Goal: Task Accomplishment & Management: Complete application form

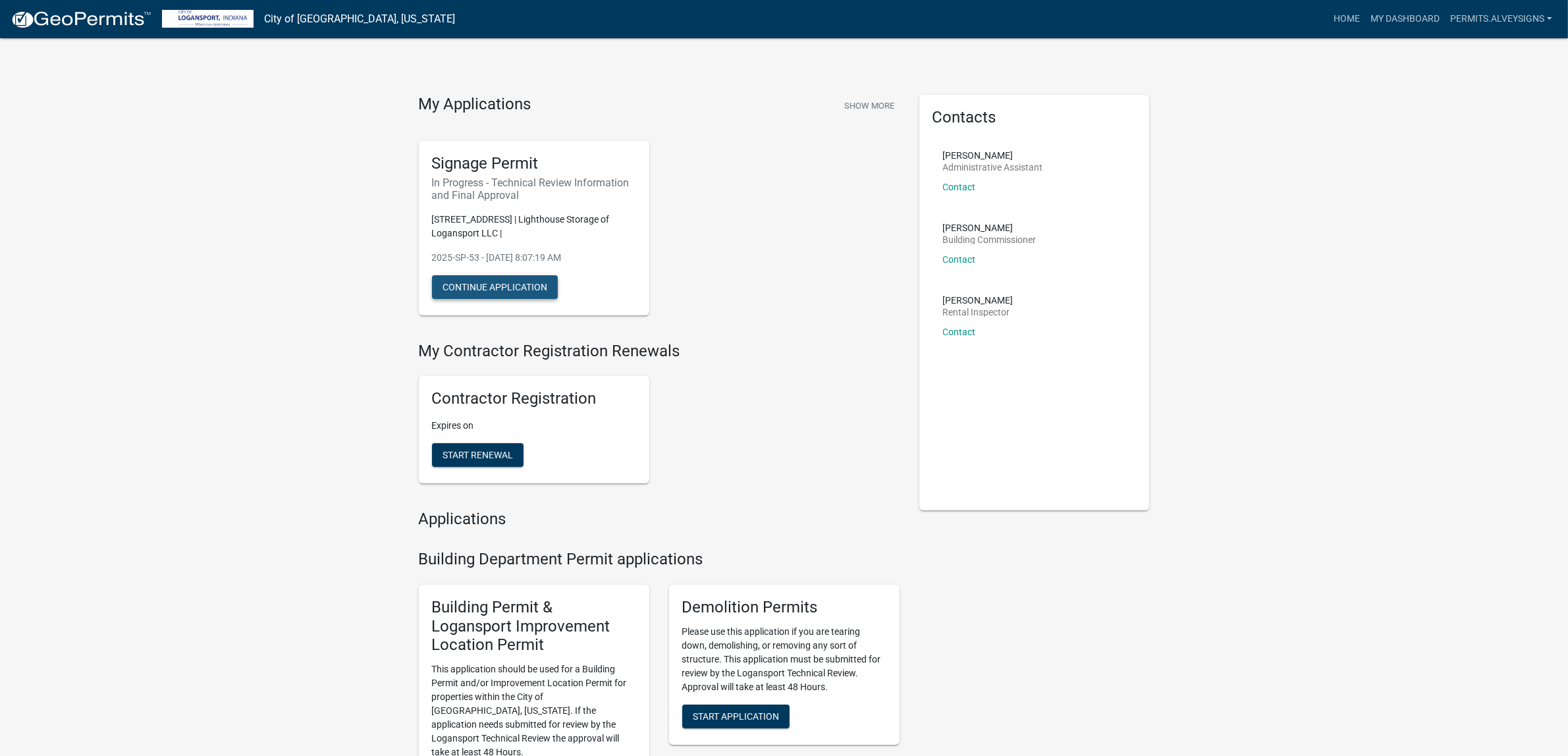
click at [525, 299] on button "Continue Application" at bounding box center [495, 287] width 126 height 24
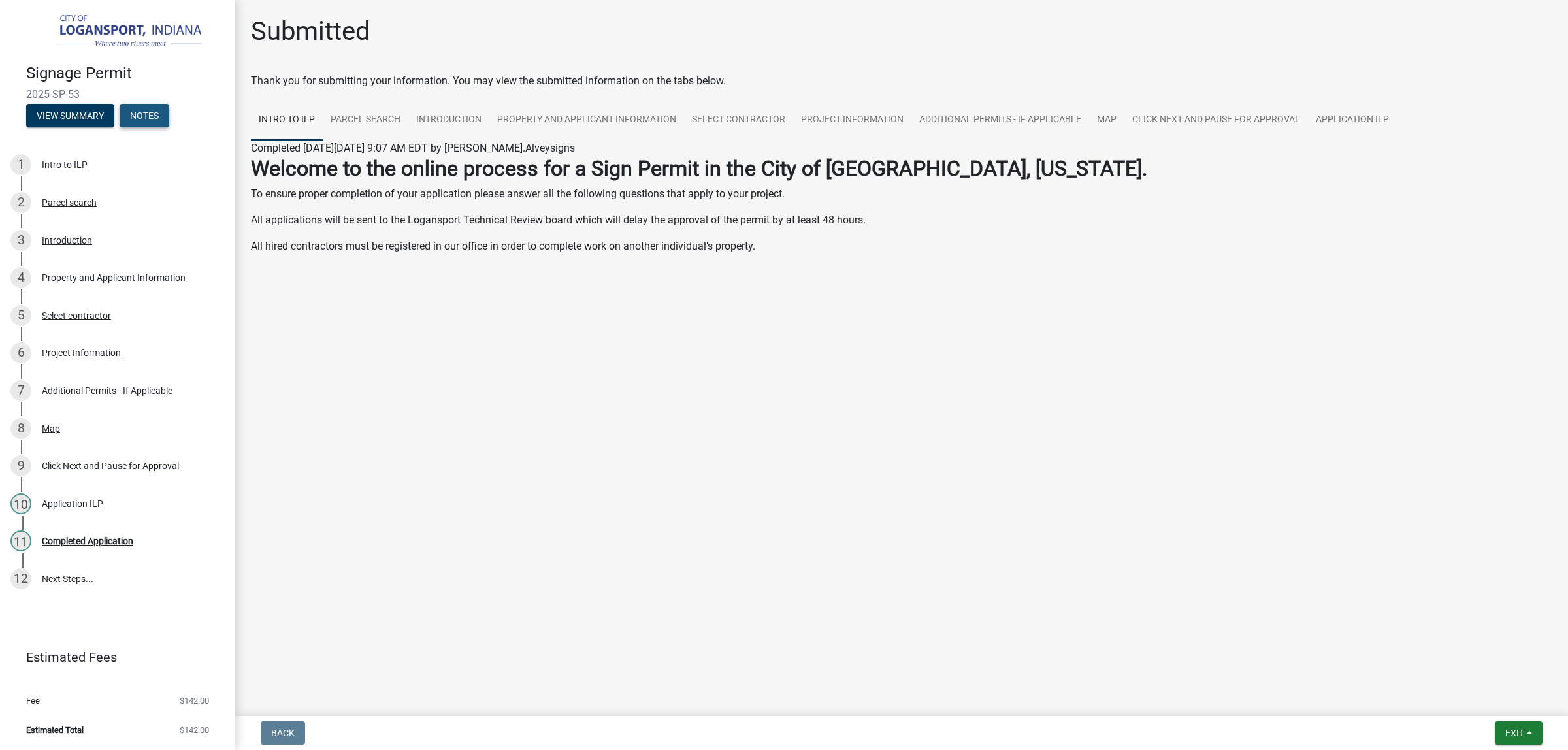
click at [120, 128] on button "Notes" at bounding box center [144, 116] width 49 height 24
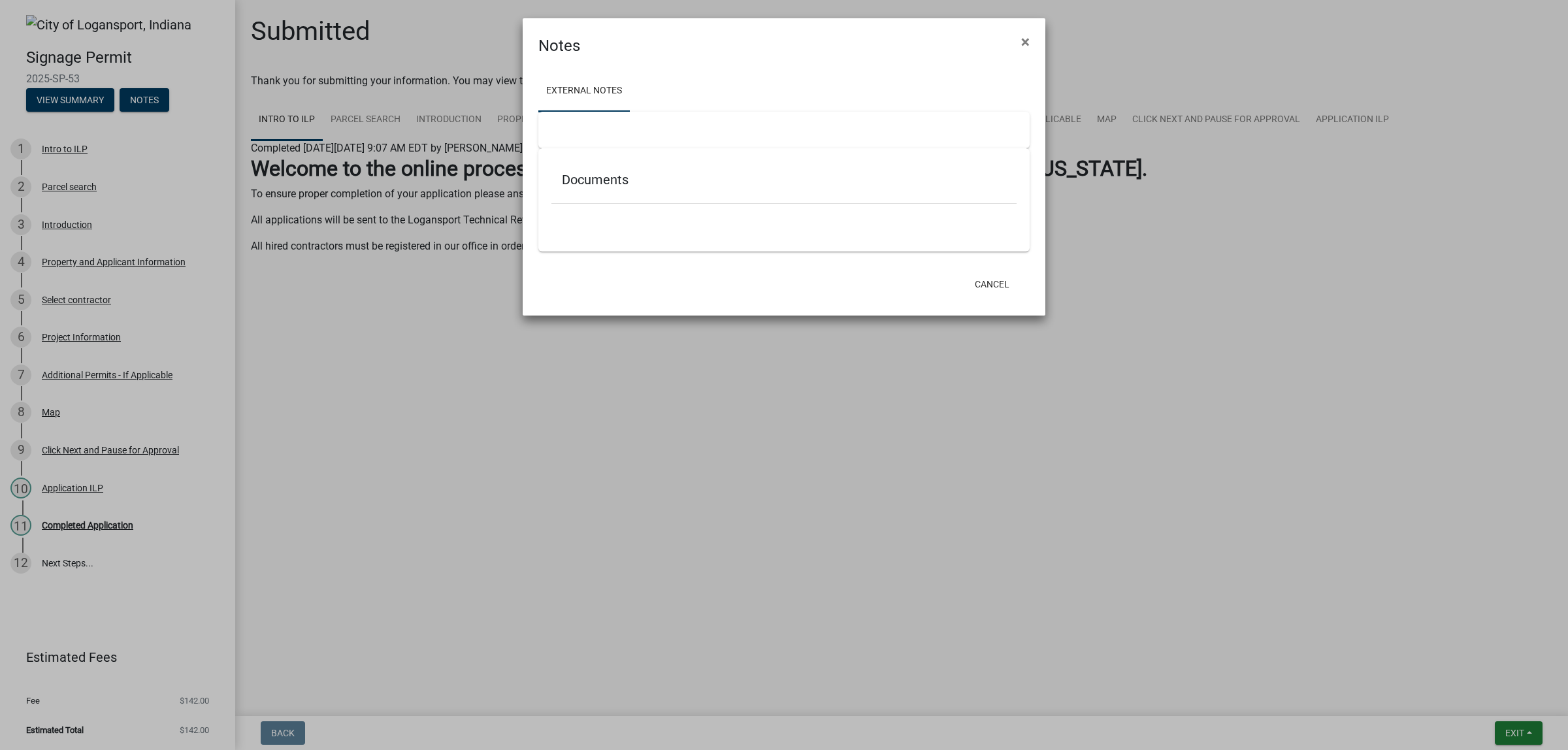
click at [576, 204] on div "Documents" at bounding box center [784, 182] width 465 height 43
click at [582, 188] on h5 "Documents" at bounding box center [784, 180] width 444 height 16
click at [929, 267] on div "External Notes Documents" at bounding box center [784, 162] width 522 height 210
drag, startPoint x: 674, startPoint y: 166, endPoint x: 697, endPoint y: 147, distance: 29.8
click at [678, 148] on div at bounding box center [784, 130] width 492 height 37
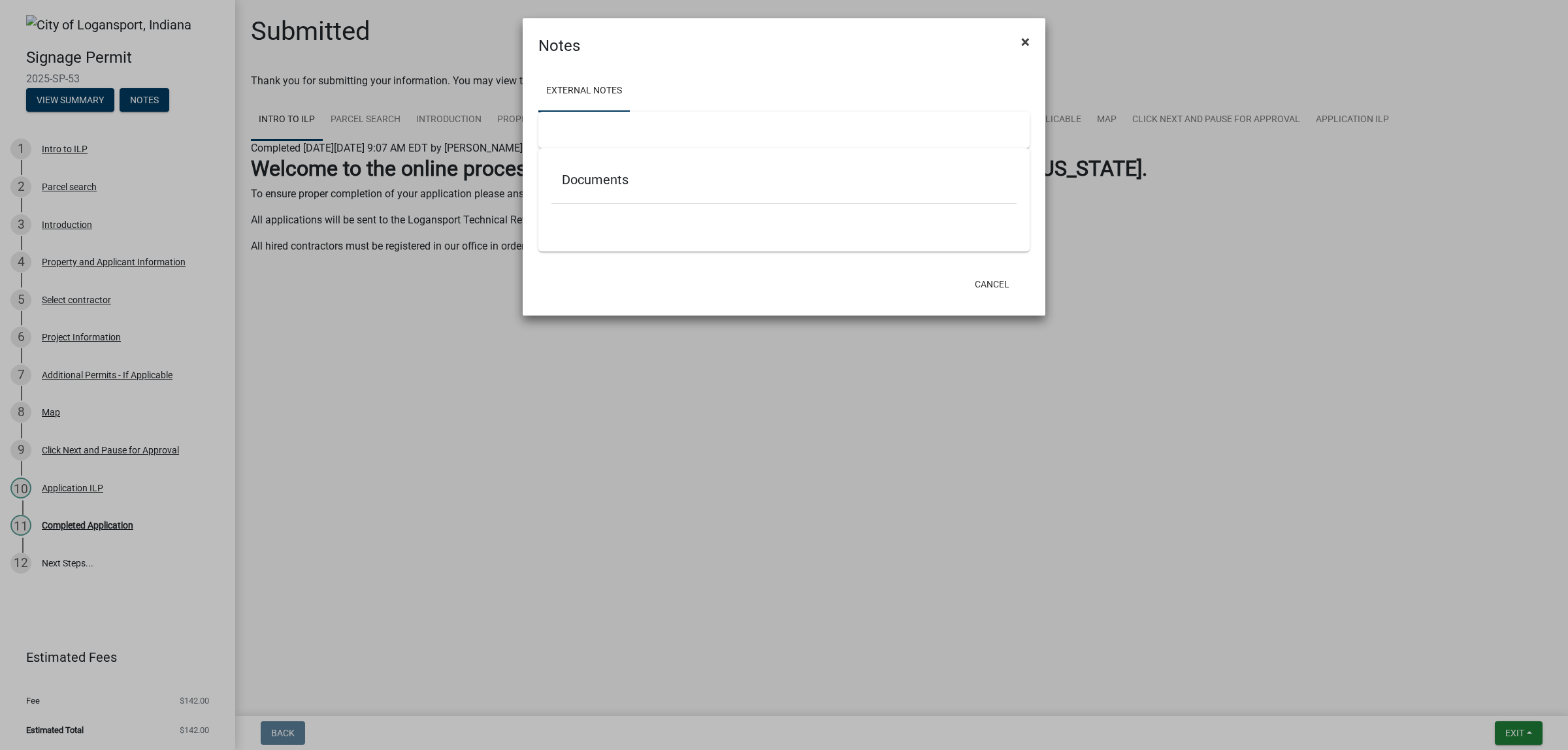
click at [1027, 39] on span "×" at bounding box center [1025, 42] width 9 height 18
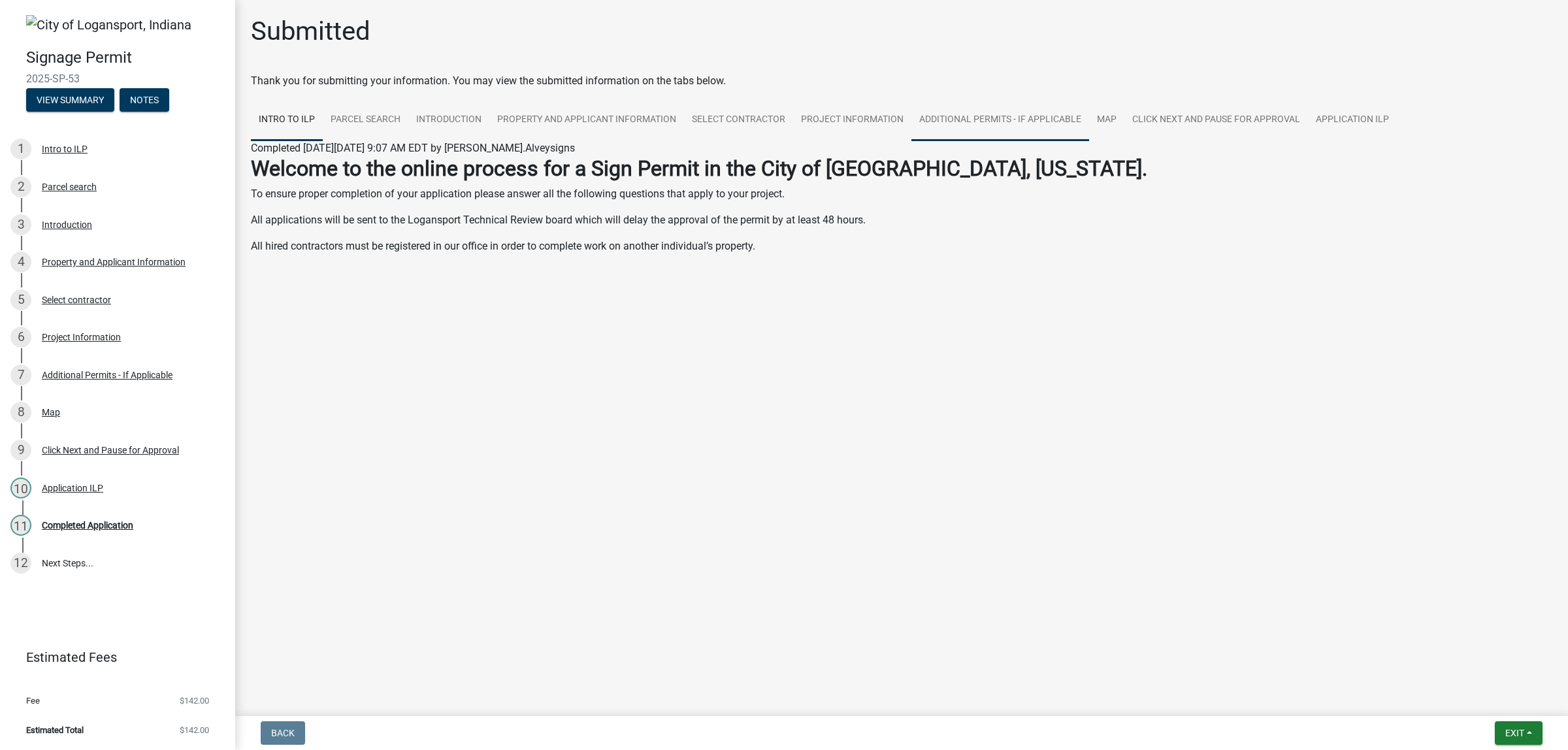
click at [1089, 141] on link "Additional Permits - If Applicable" at bounding box center [1000, 120] width 178 height 42
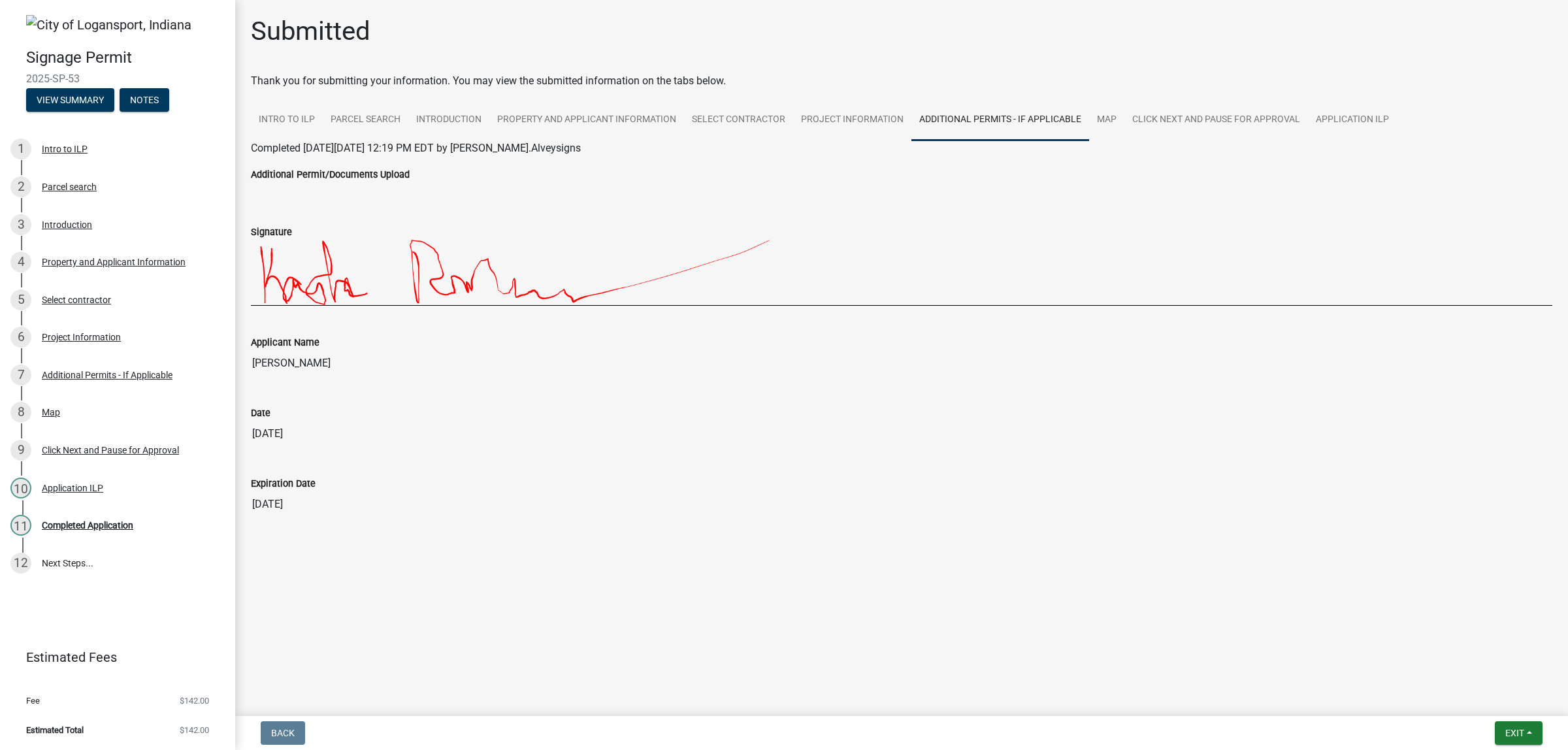
scroll to position [57, 0]
click at [1080, 99] on link "Additional Permits - If Applicable" at bounding box center [1000, 120] width 178 height 42
click at [911, 99] on link "Project Information" at bounding box center [852, 120] width 118 height 42
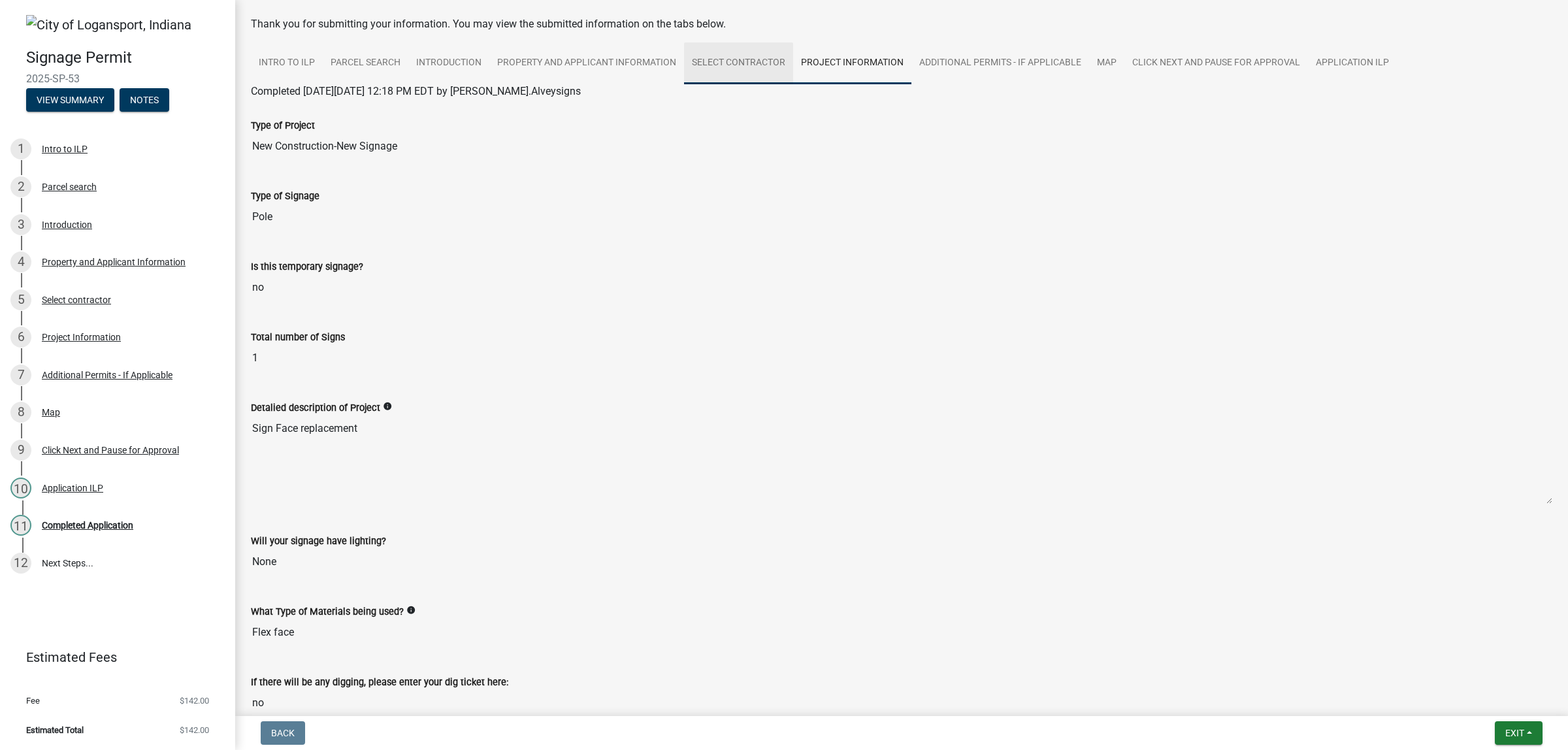
click at [793, 84] on link "Select contractor" at bounding box center [739, 64] width 109 height 42
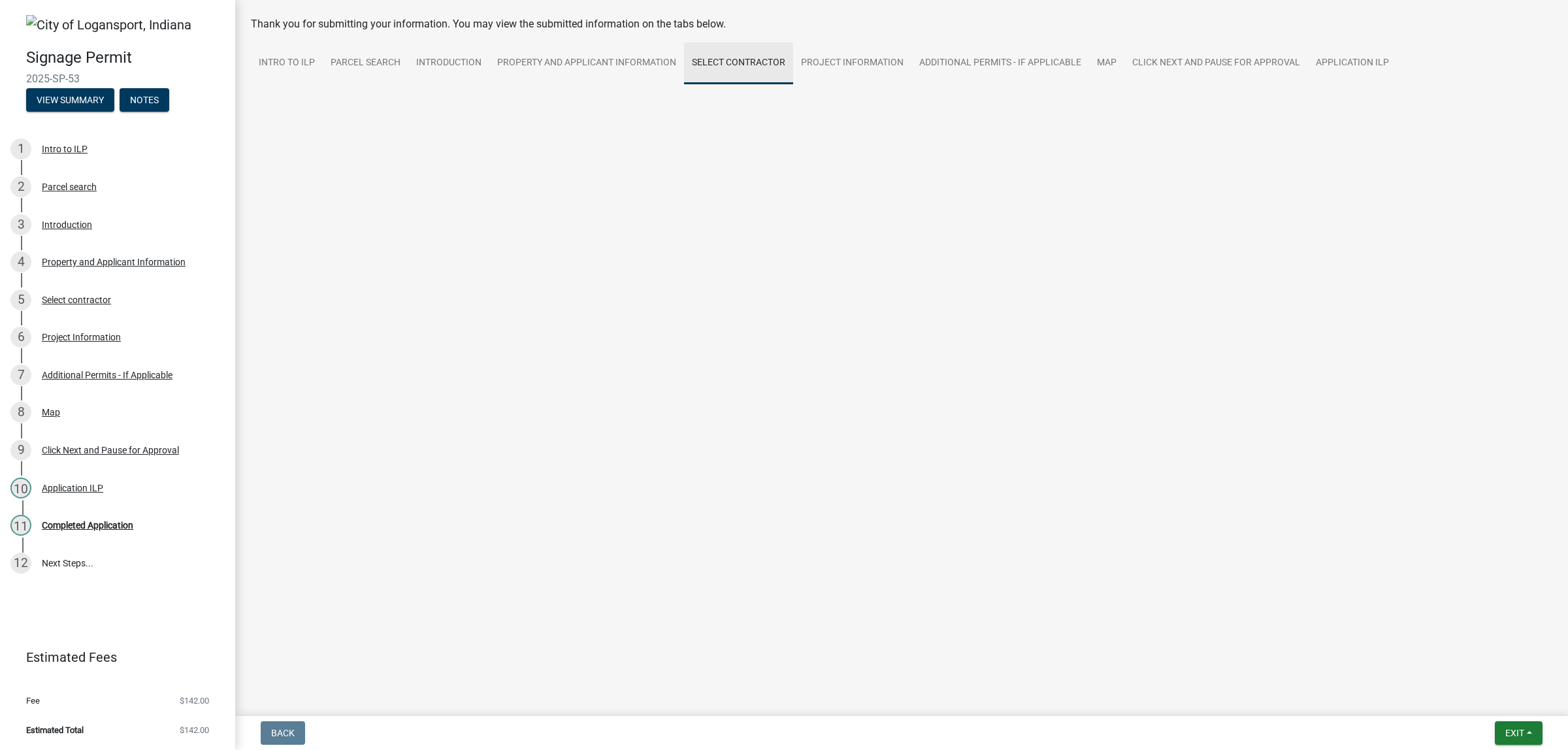
scroll to position [0, 0]
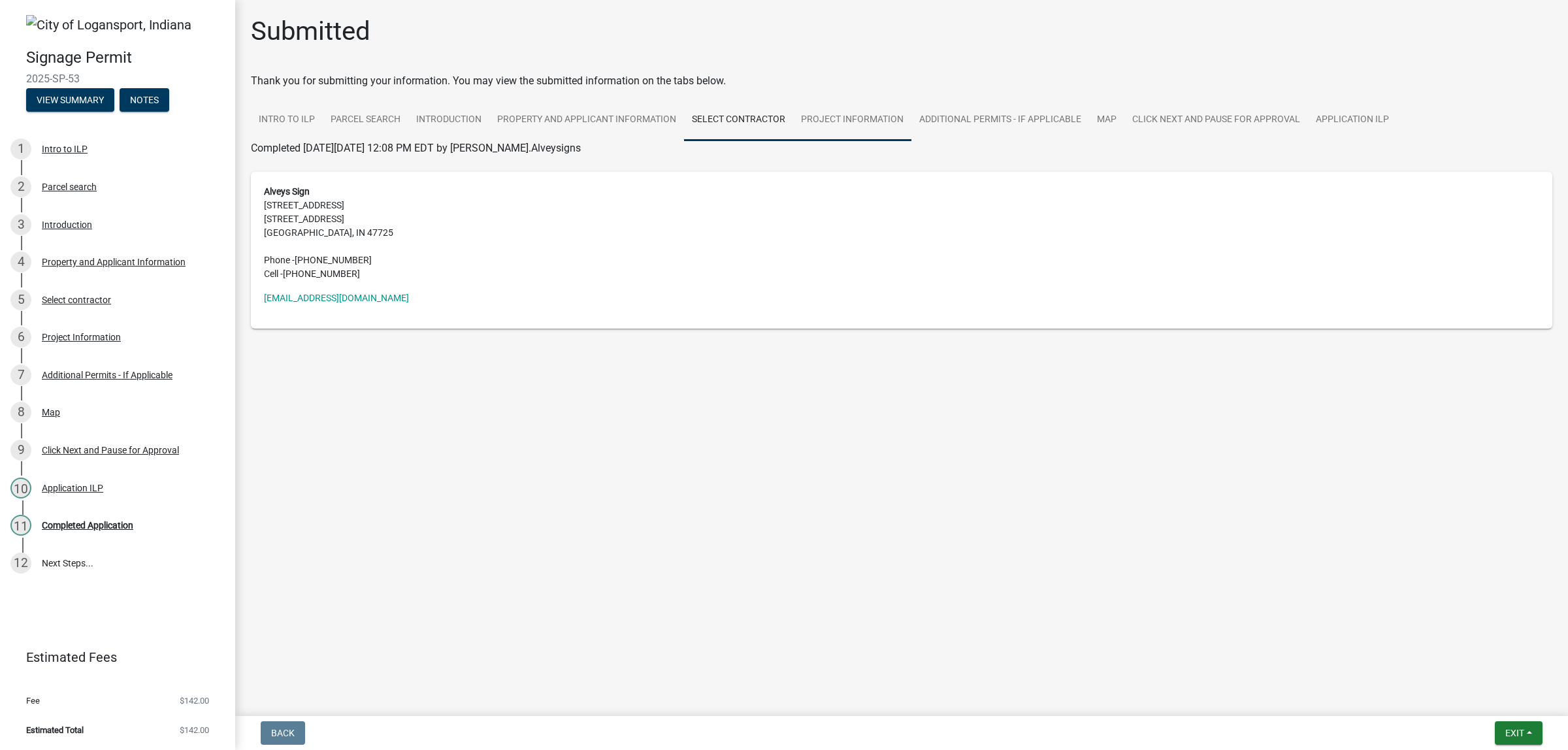
click at [911, 141] on link "Project Information" at bounding box center [852, 120] width 118 height 42
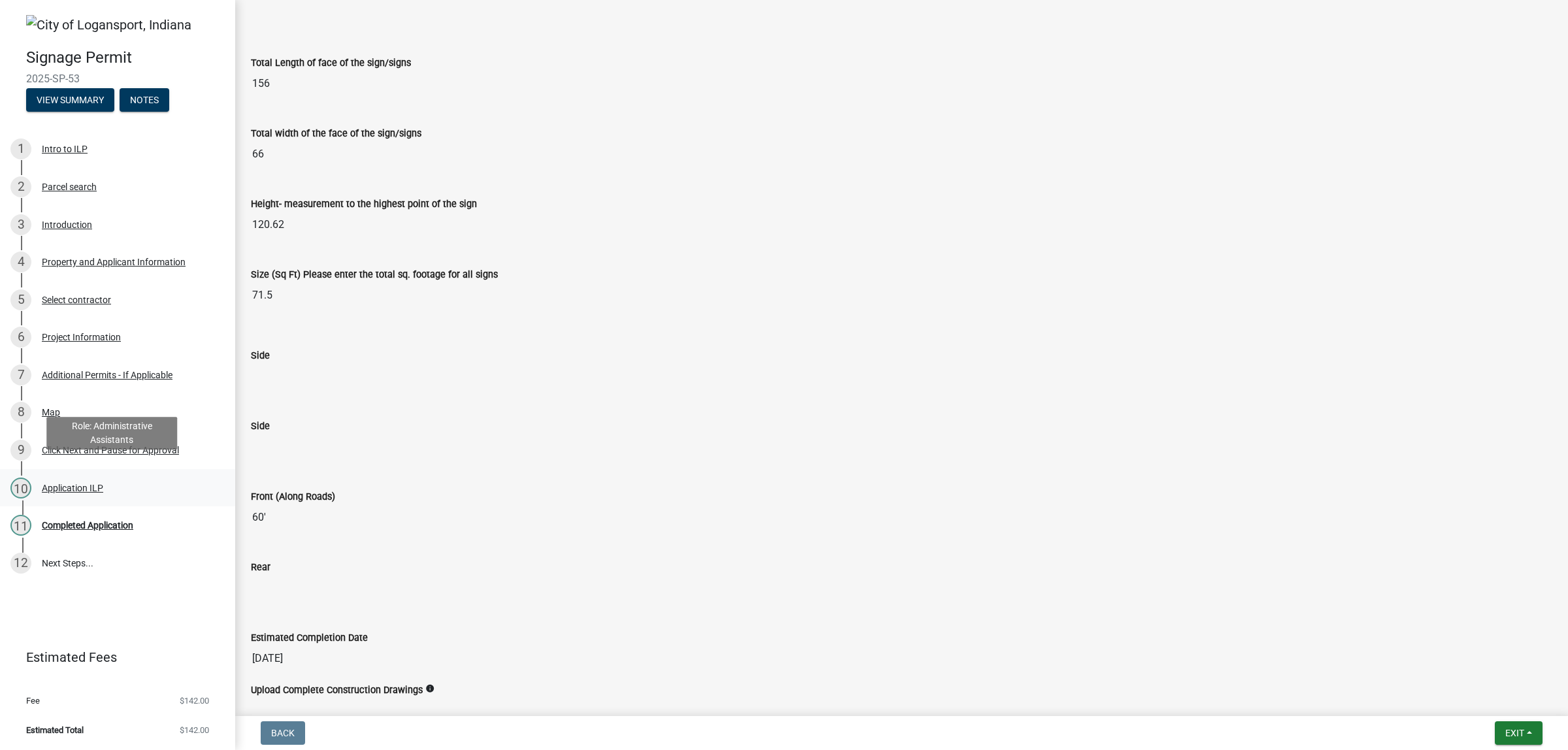
scroll to position [162, 0]
click at [180, 727] on span "$142.00" at bounding box center [194, 730] width 30 height 9
click at [72, 559] on link "12 Next Steps..." at bounding box center [117, 563] width 235 height 38
click at [31, 573] on div "12" at bounding box center [21, 563] width 21 height 21
click at [86, 578] on link "12 Next Steps..." at bounding box center [117, 563] width 235 height 38
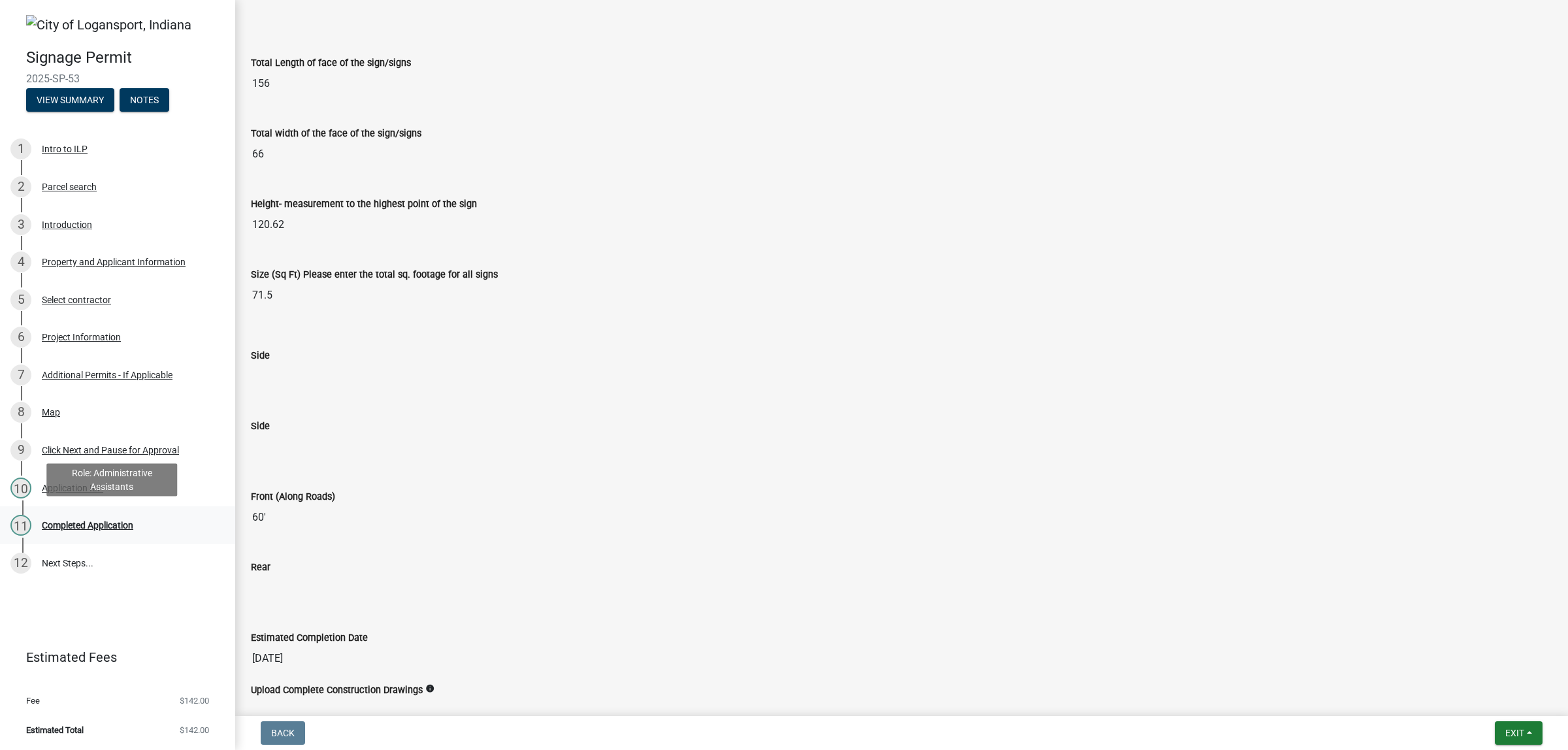
click at [83, 530] on div "Completed Application" at bounding box center [88, 525] width 91 height 9
click at [78, 112] on button "View Summary" at bounding box center [70, 100] width 88 height 24
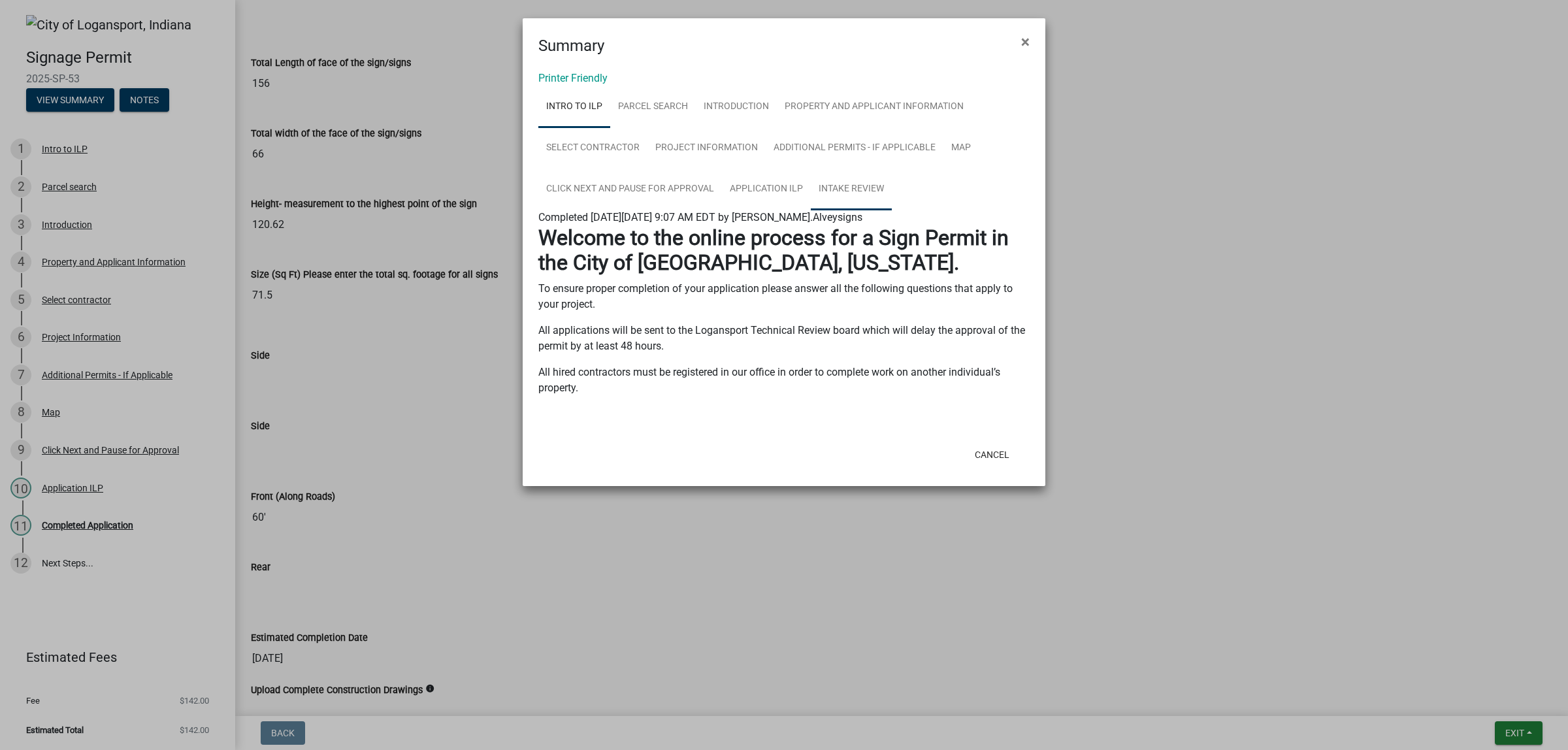
click at [892, 211] on link "Intake Review" at bounding box center [851, 189] width 81 height 42
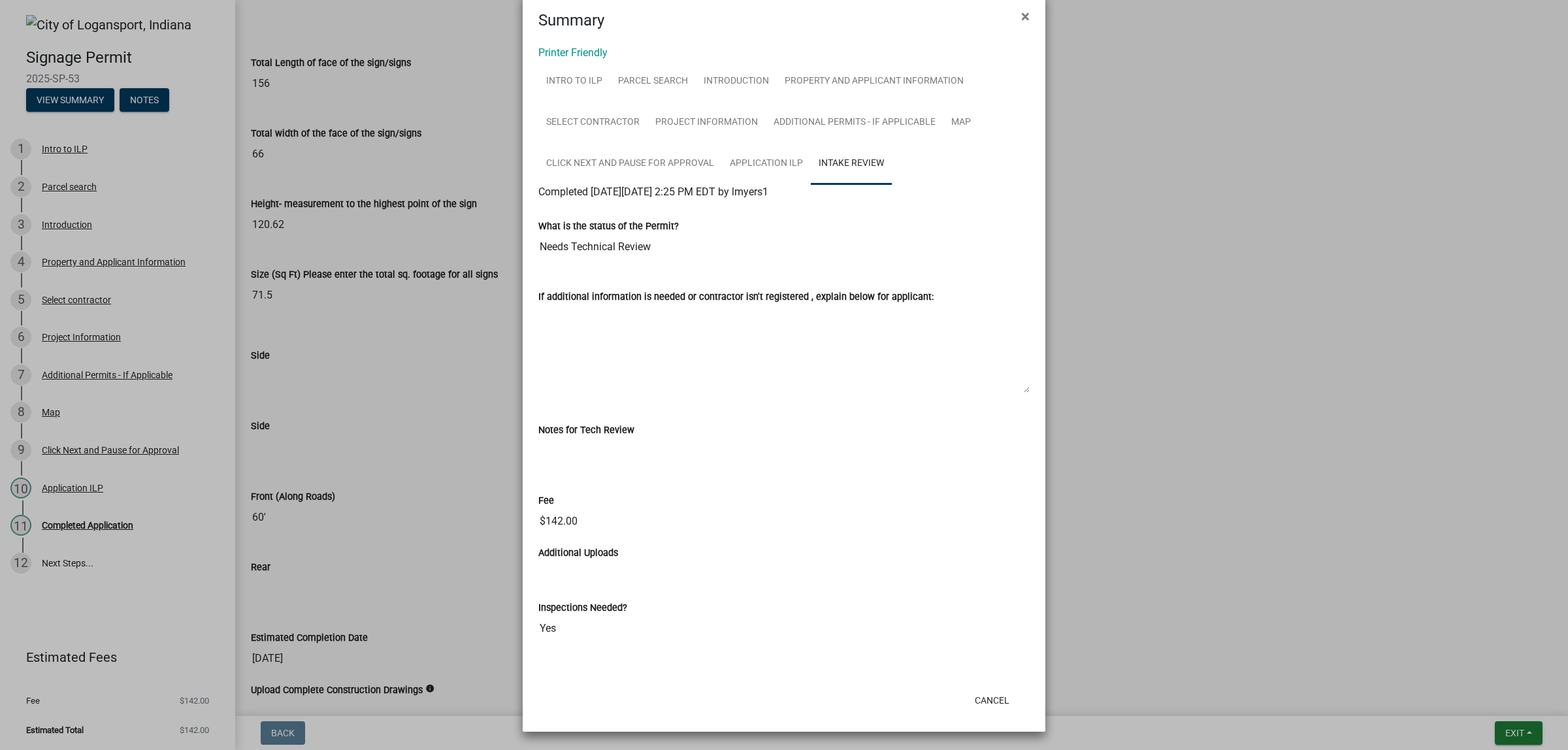
scroll to position [163, 0]
click at [811, 143] on link "Application ILP" at bounding box center [766, 164] width 89 height 42
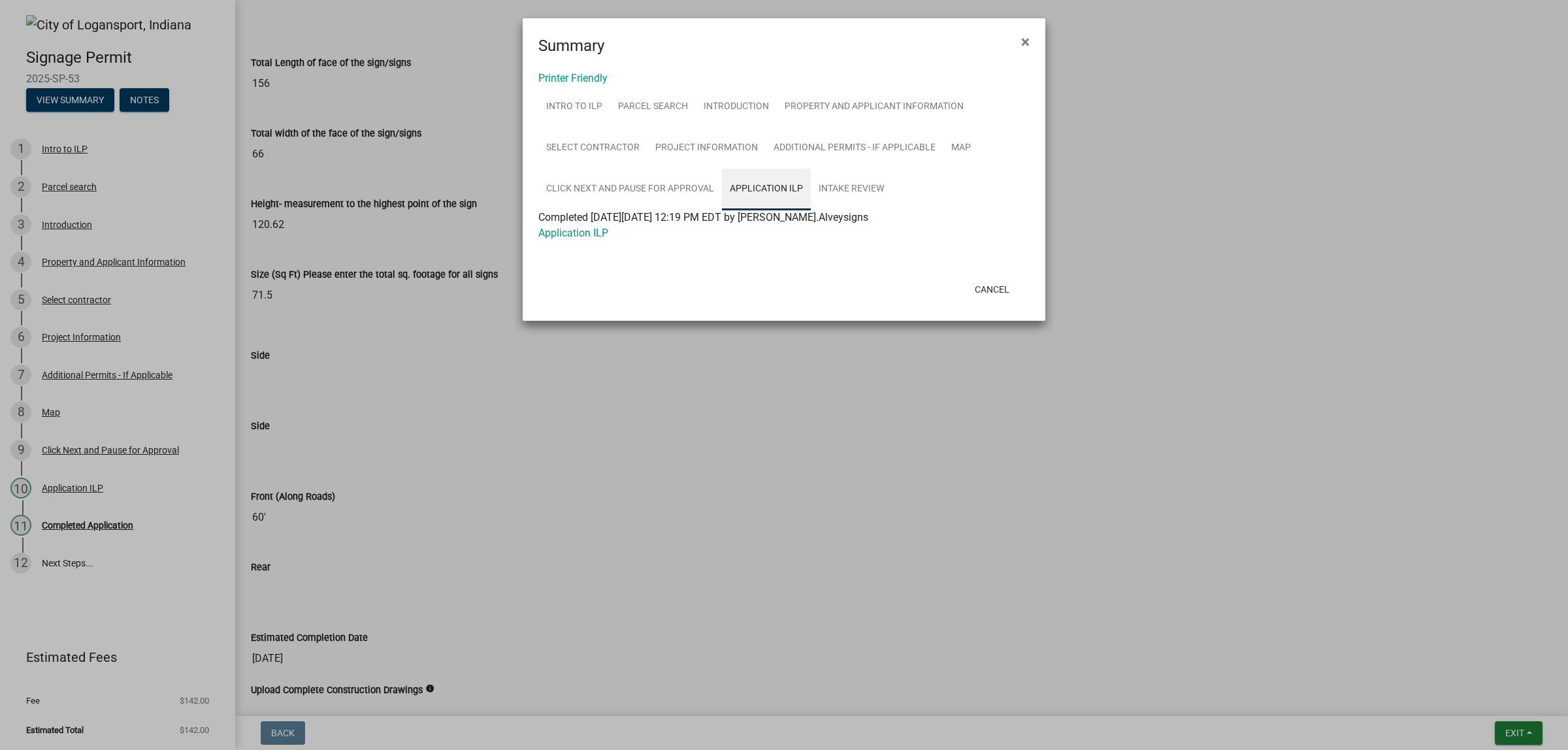
scroll to position [0, 0]
click at [595, 239] on link "Application ILP" at bounding box center [573, 233] width 70 height 12
click at [892, 211] on link "Intake Review" at bounding box center [851, 189] width 81 height 42
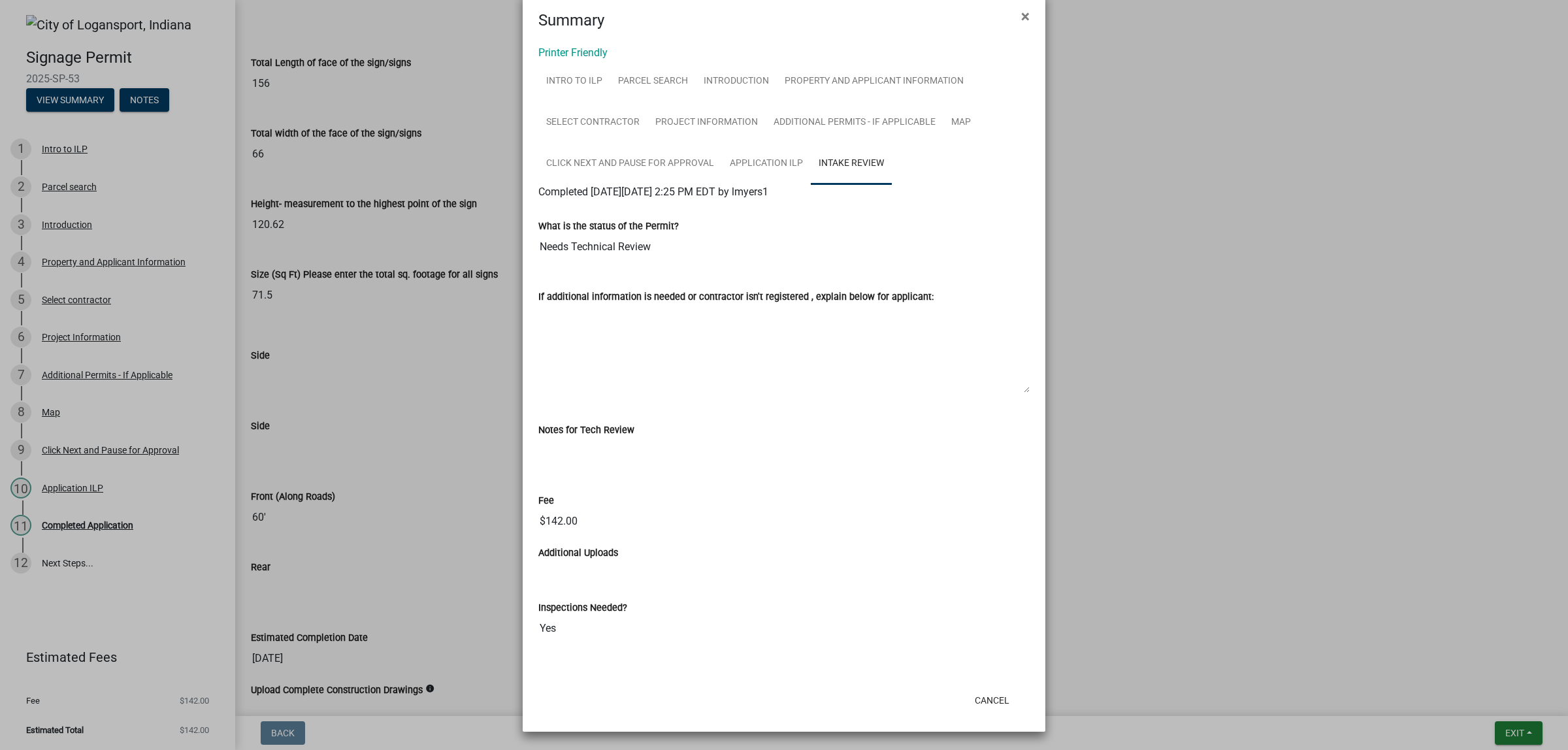
scroll to position [163, 0]
drag, startPoint x: 652, startPoint y: 452, endPoint x: 586, endPoint y: 446, distance: 66.3
click at [586, 438] on div "Notes for Tech Review" at bounding box center [784, 430] width 492 height 16
drag, startPoint x: 680, startPoint y: 301, endPoint x: 574, endPoint y: 299, distance: 106.0
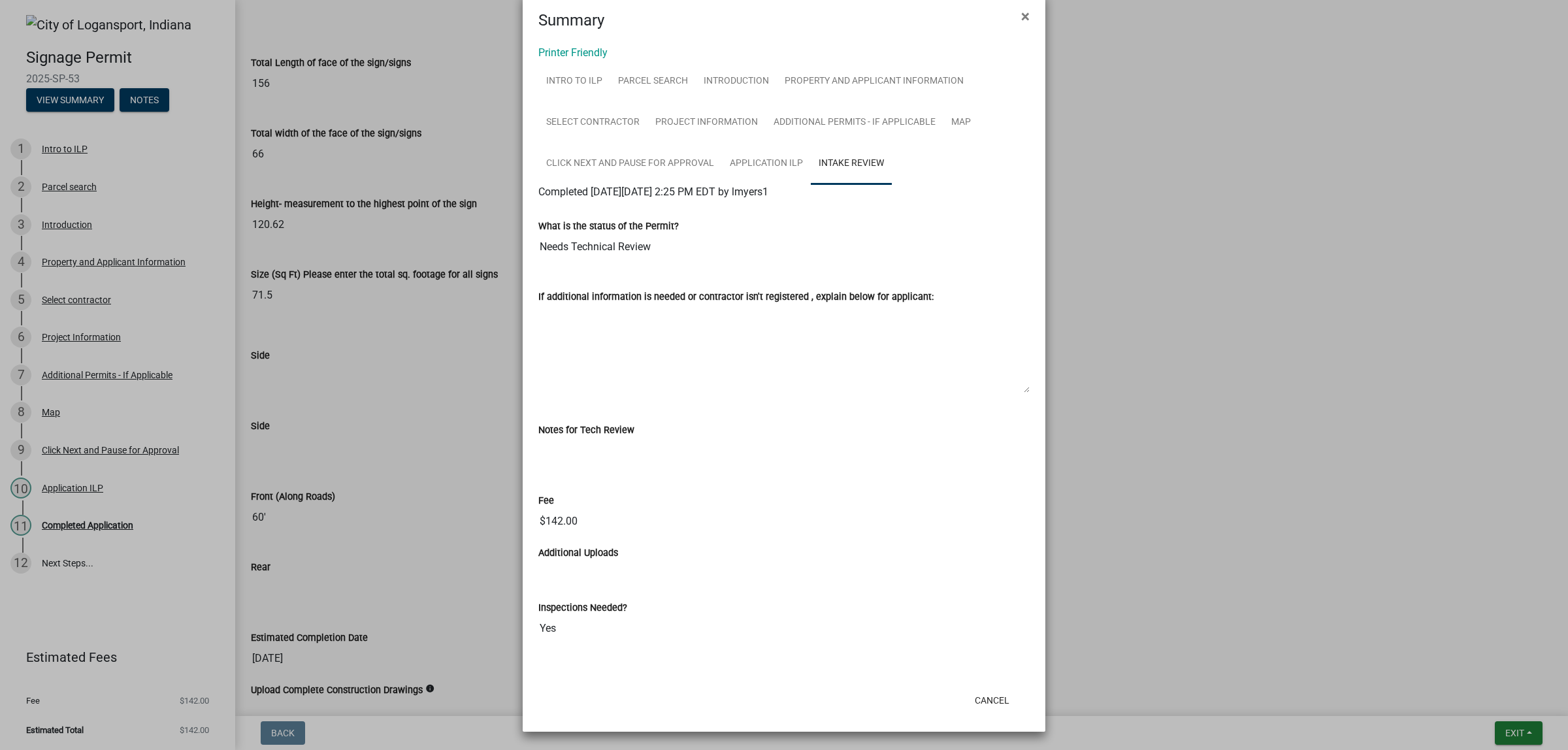
click at [574, 260] on input "Needs Technical Review" at bounding box center [784, 247] width 492 height 26
click at [807, 270] on div "What is the status of the Permit? Needs Technical Review" at bounding box center [784, 235] width 511 height 70
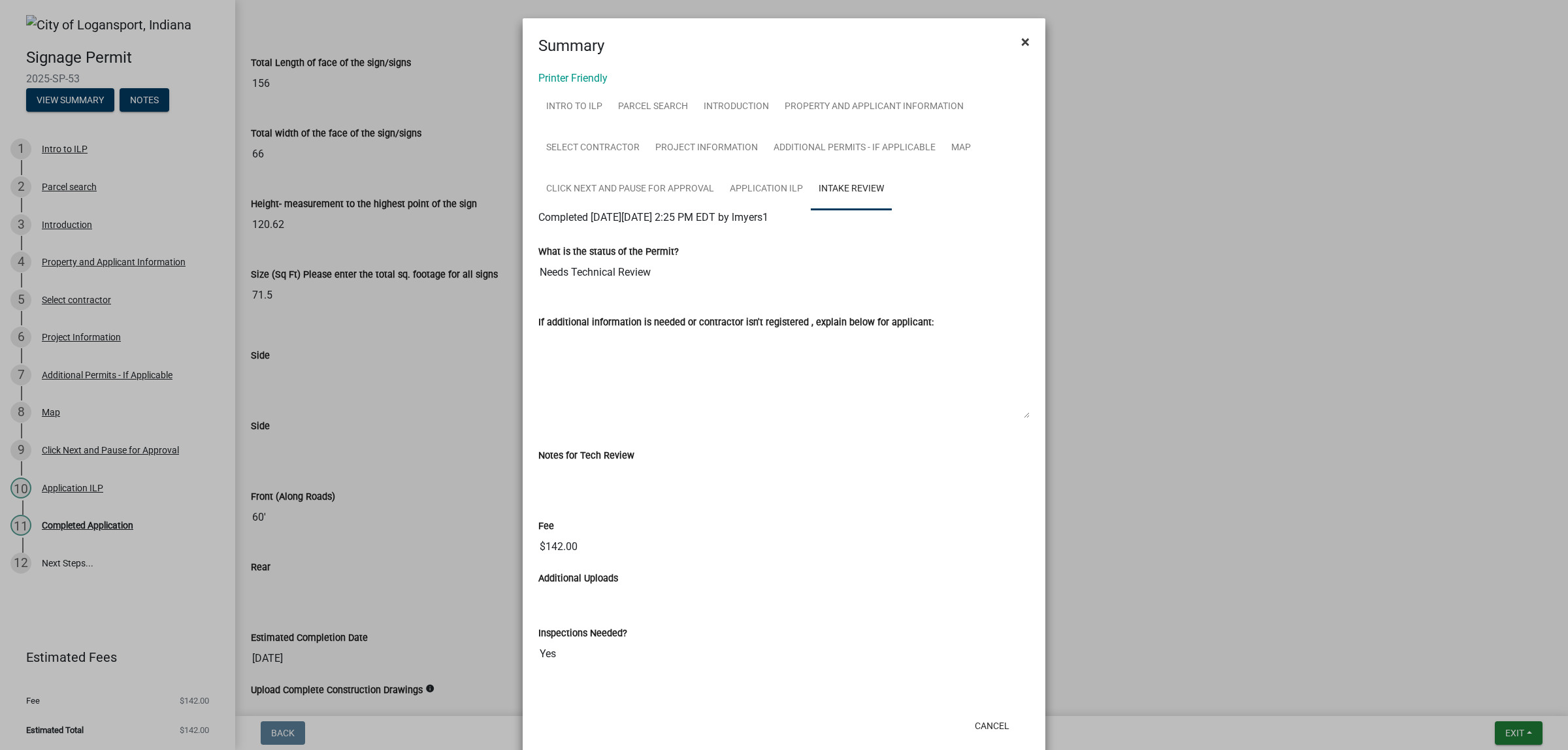
click at [1021, 39] on span "×" at bounding box center [1025, 42] width 9 height 18
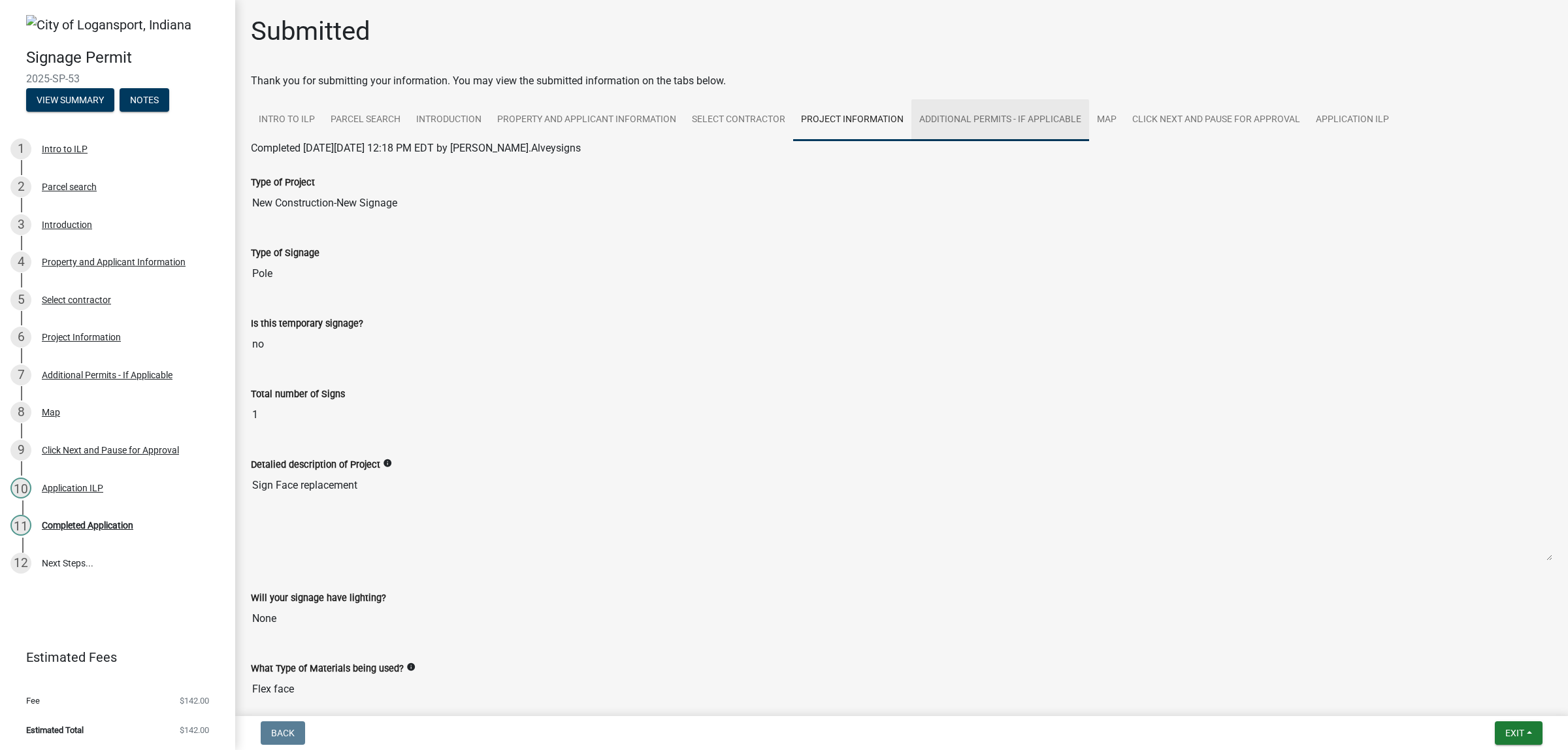
click at [1089, 141] on link "Additional Permits - If Applicable" at bounding box center [1000, 120] width 178 height 42
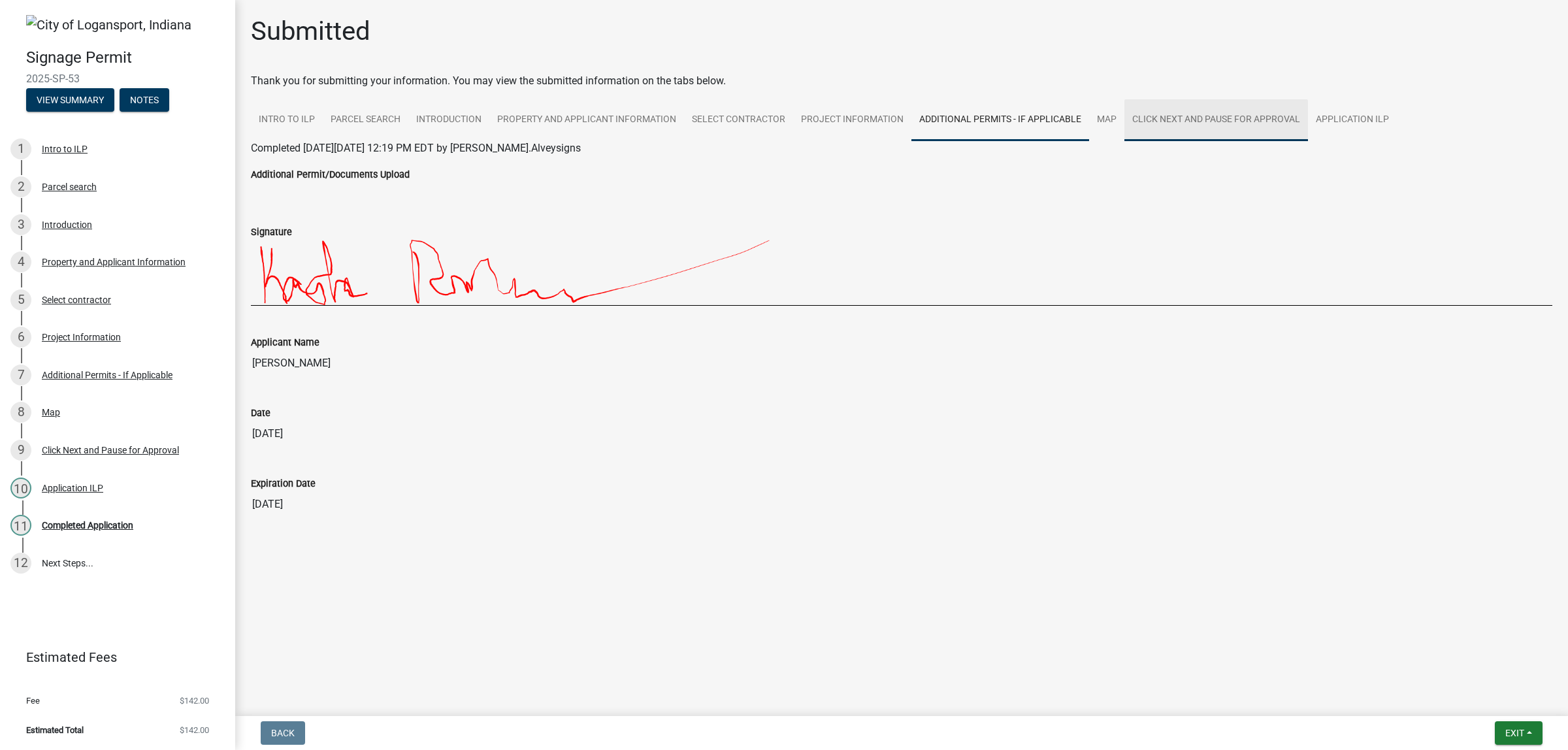
click at [1125, 141] on link "Click Next and Pause for Approval" at bounding box center [1216, 120] width 184 height 42
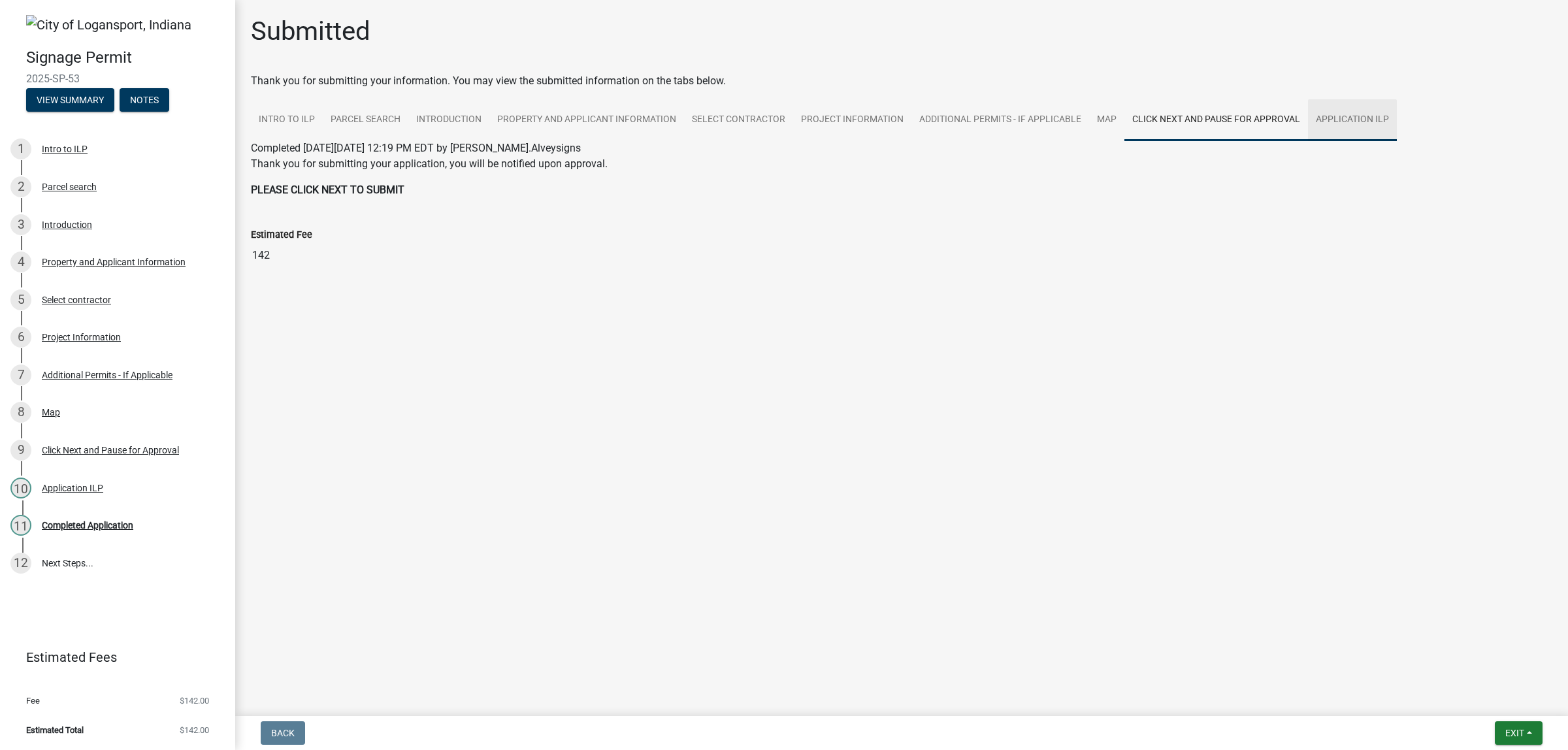
click at [1308, 141] on link "Application ILP" at bounding box center [1352, 120] width 89 height 42
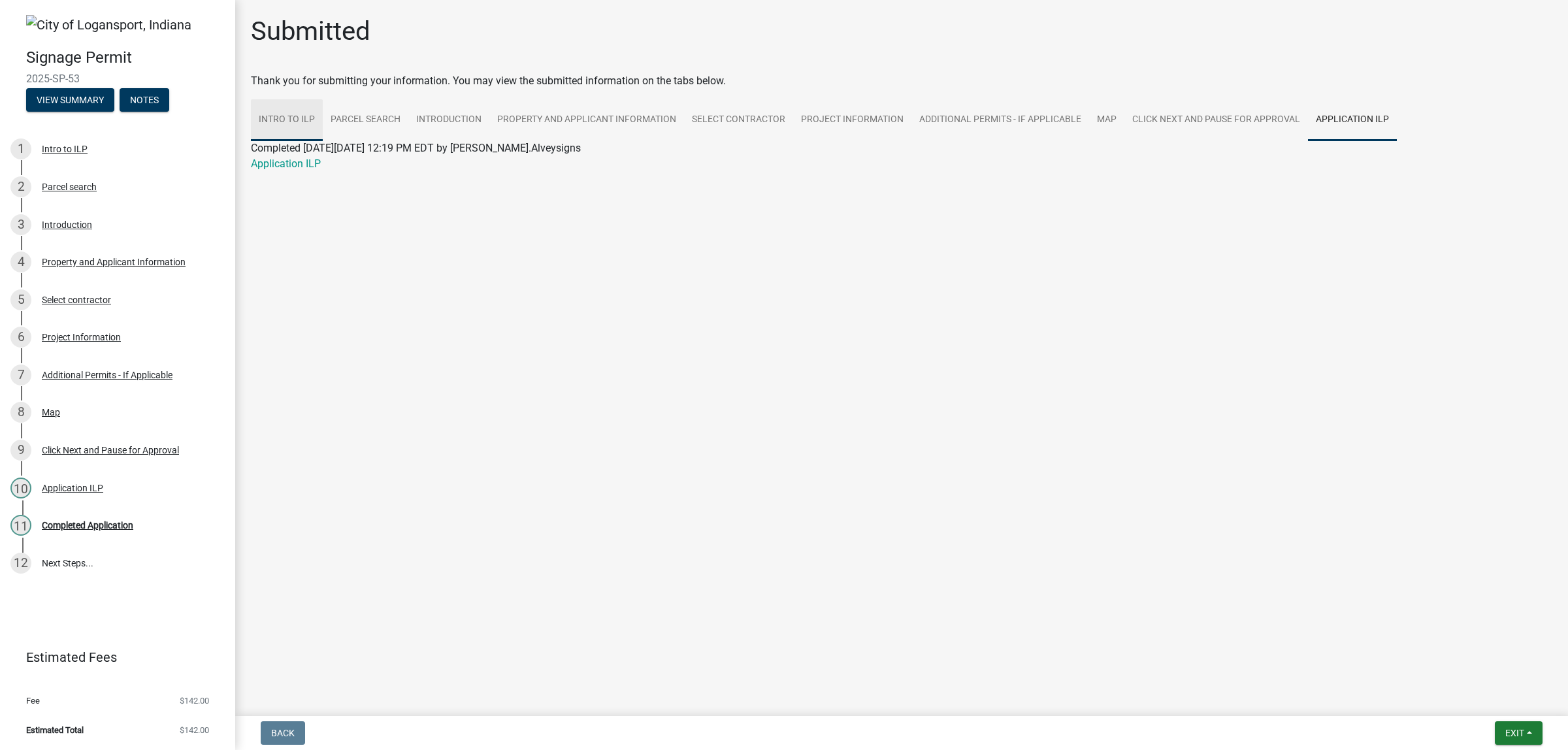
click at [295, 141] on link "Intro to ILP" at bounding box center [286, 120] width 72 height 42
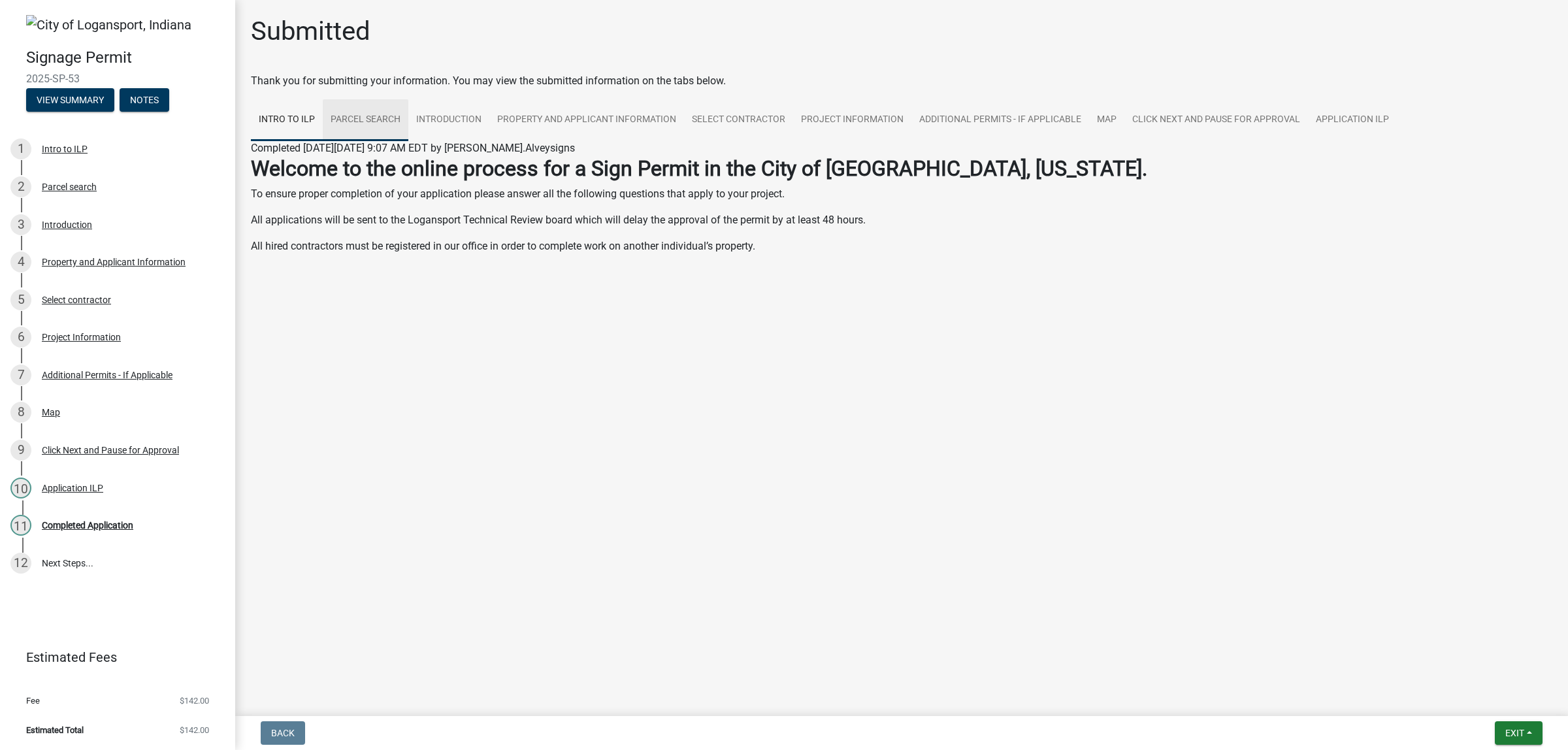
click at [367, 141] on link "Parcel search" at bounding box center [365, 120] width 86 height 42
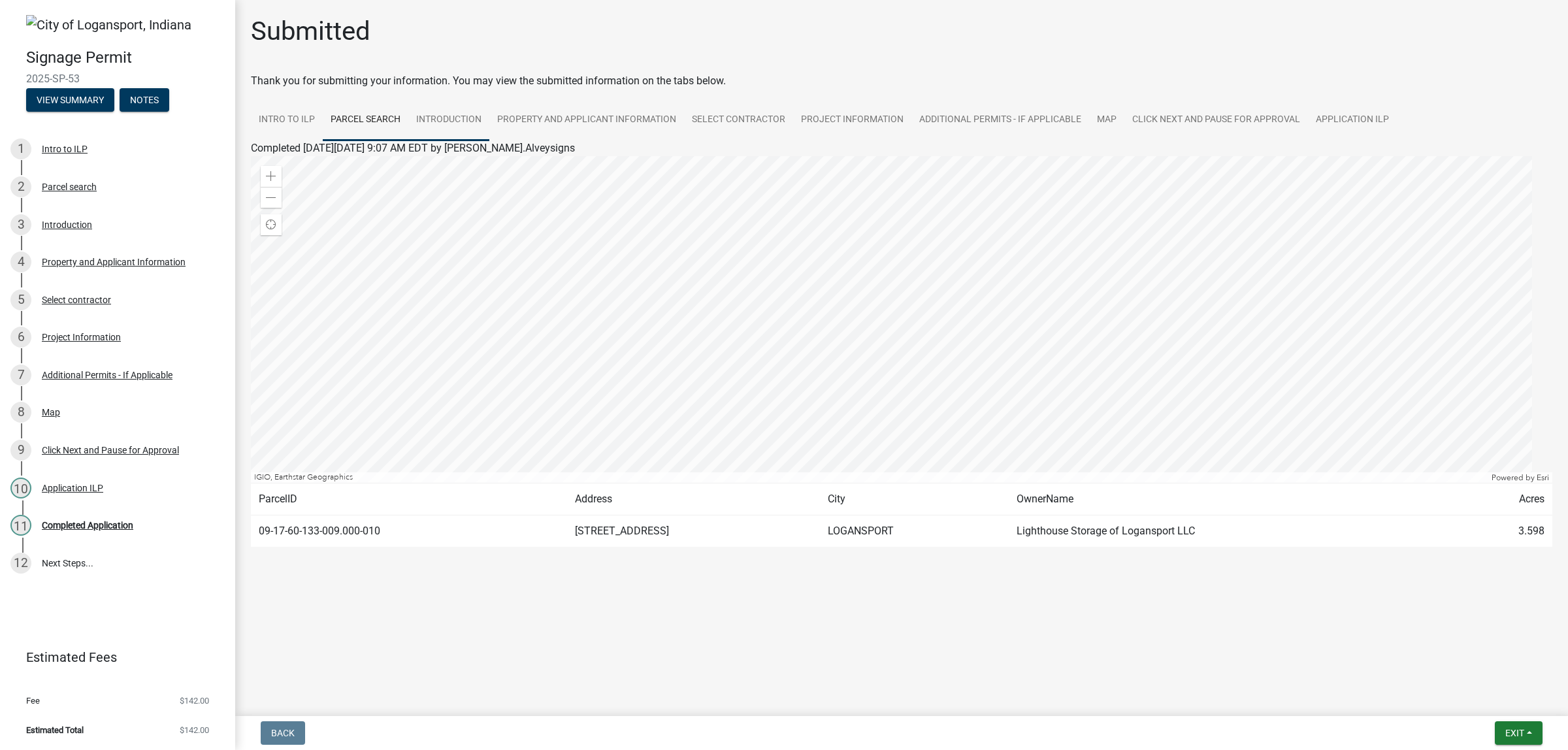
click at [484, 141] on link "Introduction" at bounding box center [449, 120] width 81 height 42
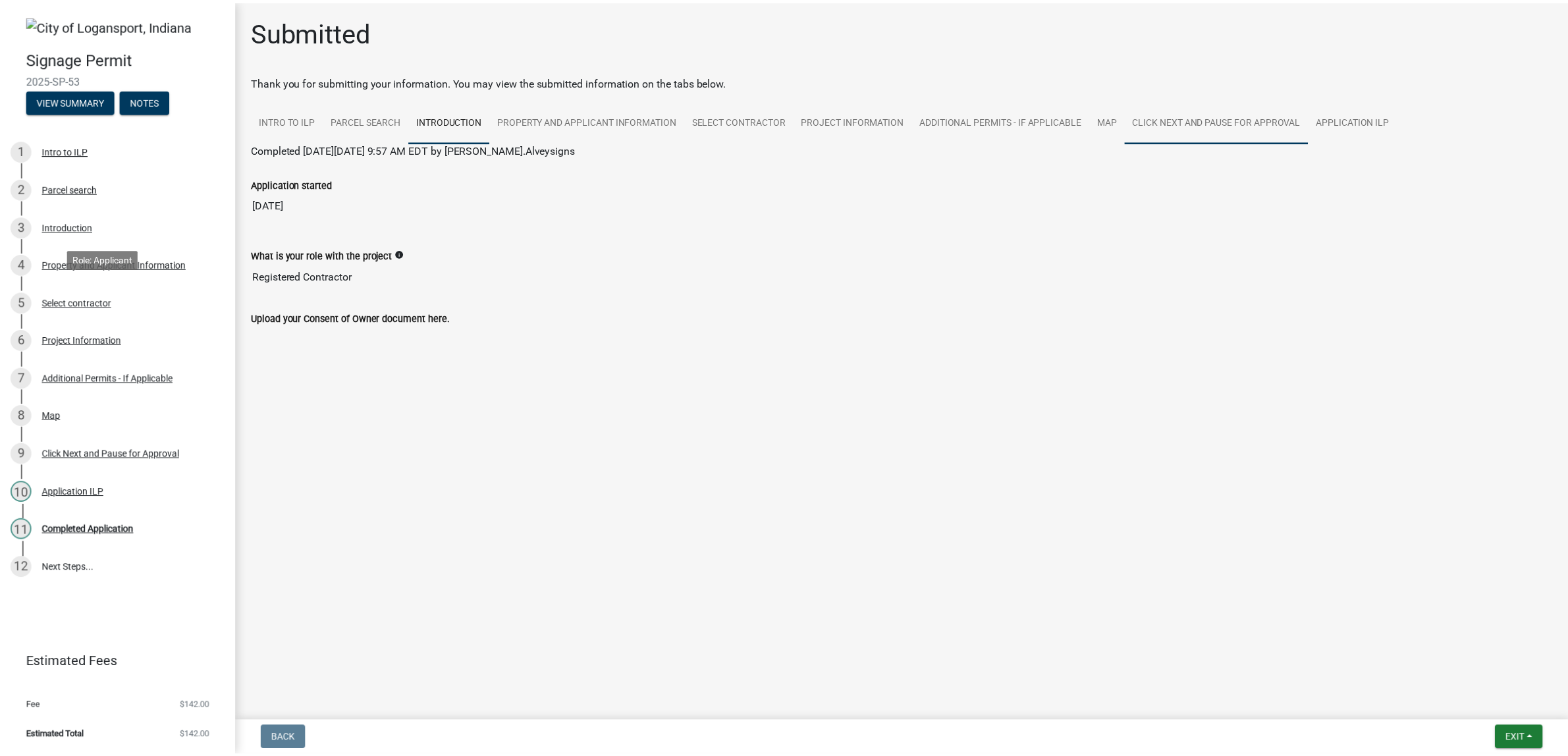
scroll to position [163, 0]
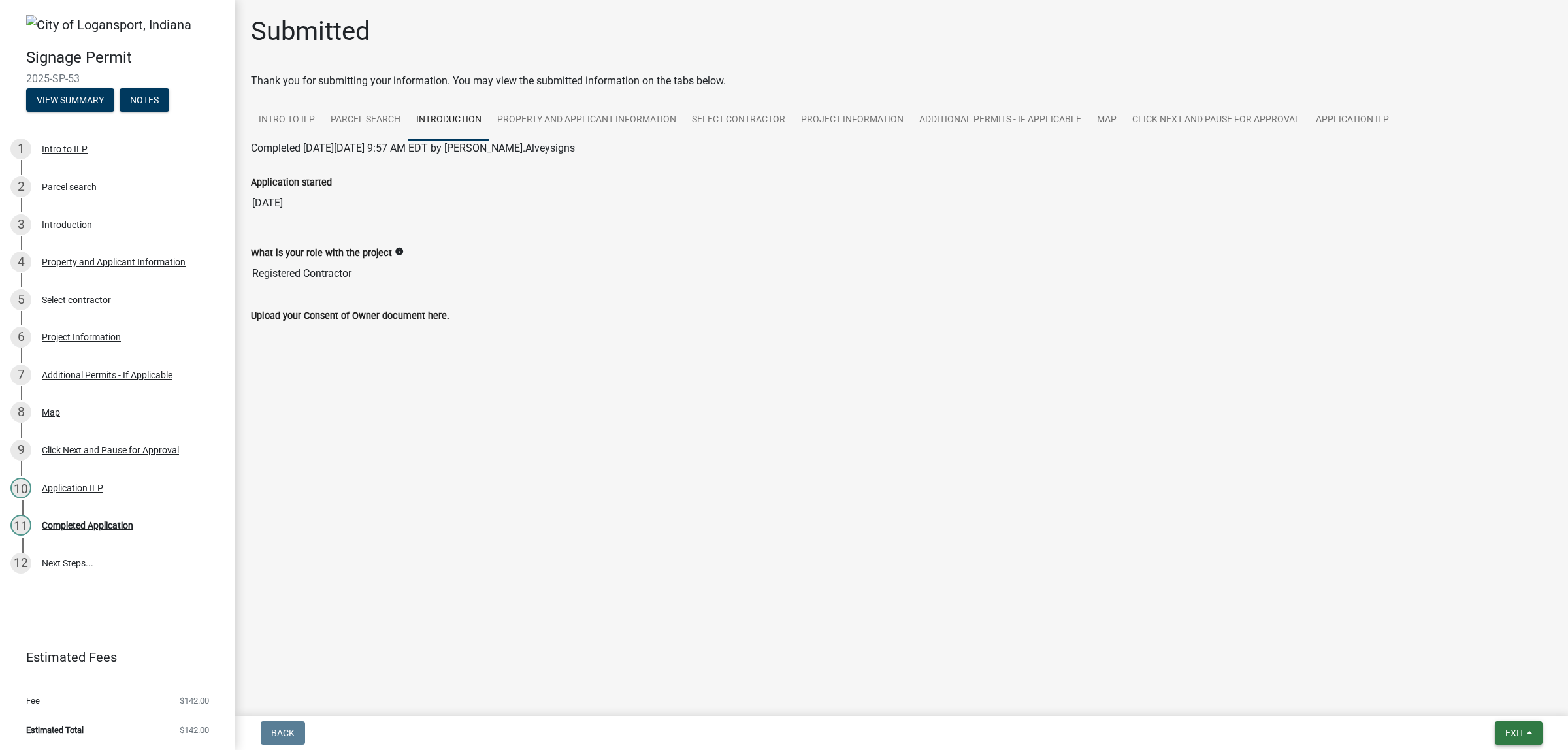
click at [1505, 729] on span "Exit" at bounding box center [1515, 733] width 19 height 11
drag, startPoint x: 1450, startPoint y: 644, endPoint x: 1174, endPoint y: 720, distance: 286.3
click at [1171, 724] on div "Back Exit Save Save & Exit" at bounding box center [901, 733] width 1312 height 24
drag, startPoint x: 1517, startPoint y: 712, endPoint x: 1517, endPoint y: 728, distance: 16.0
click at [1517, 716] on nav "Back Exit Save Save & Exit" at bounding box center [901, 733] width 1332 height 34
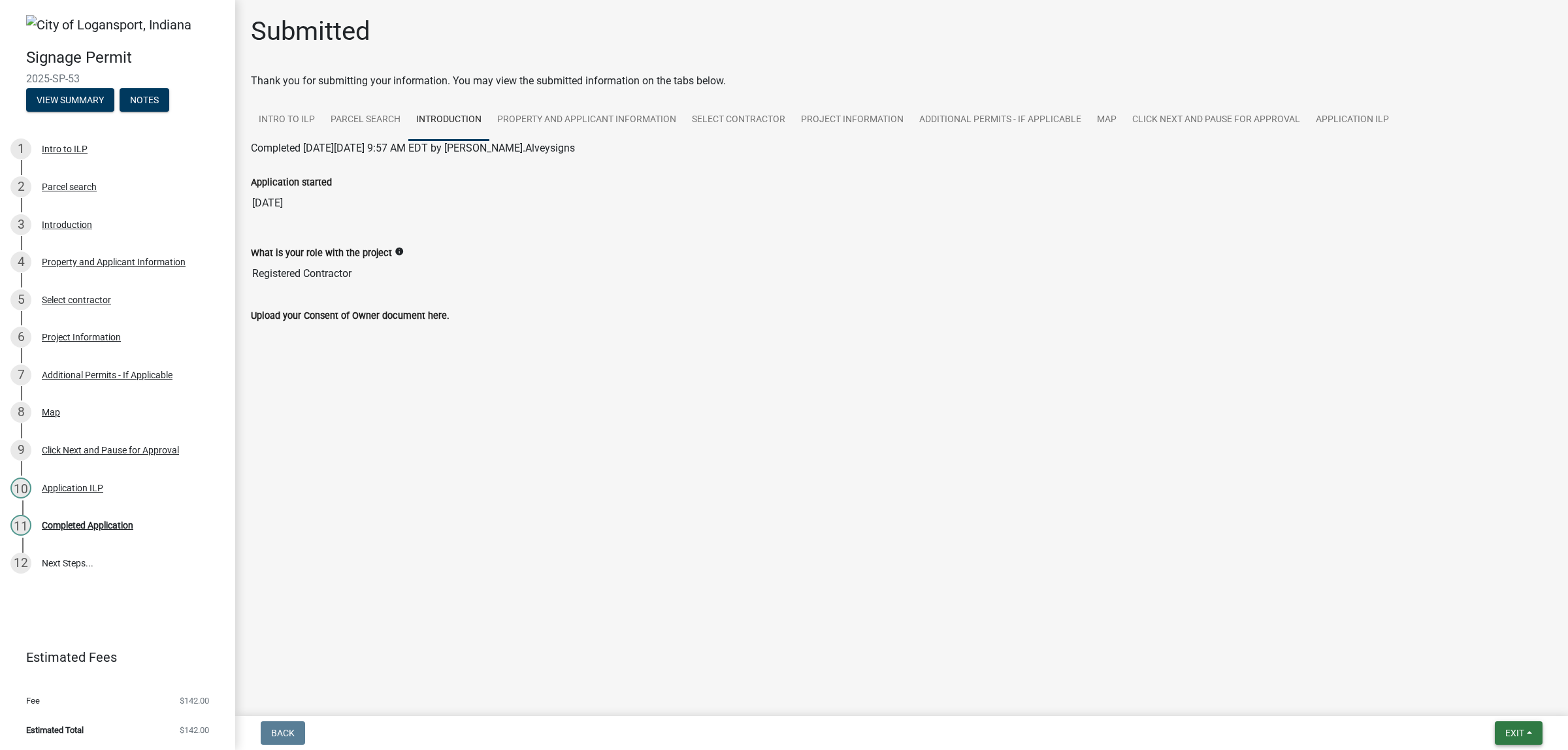
drag, startPoint x: 1517, startPoint y: 728, endPoint x: 1508, endPoint y: 689, distance: 40.0
click at [1515, 722] on button "Exit" at bounding box center [1519, 733] width 47 height 24
click at [1494, 689] on button "Save & Exit" at bounding box center [1490, 693] width 105 height 32
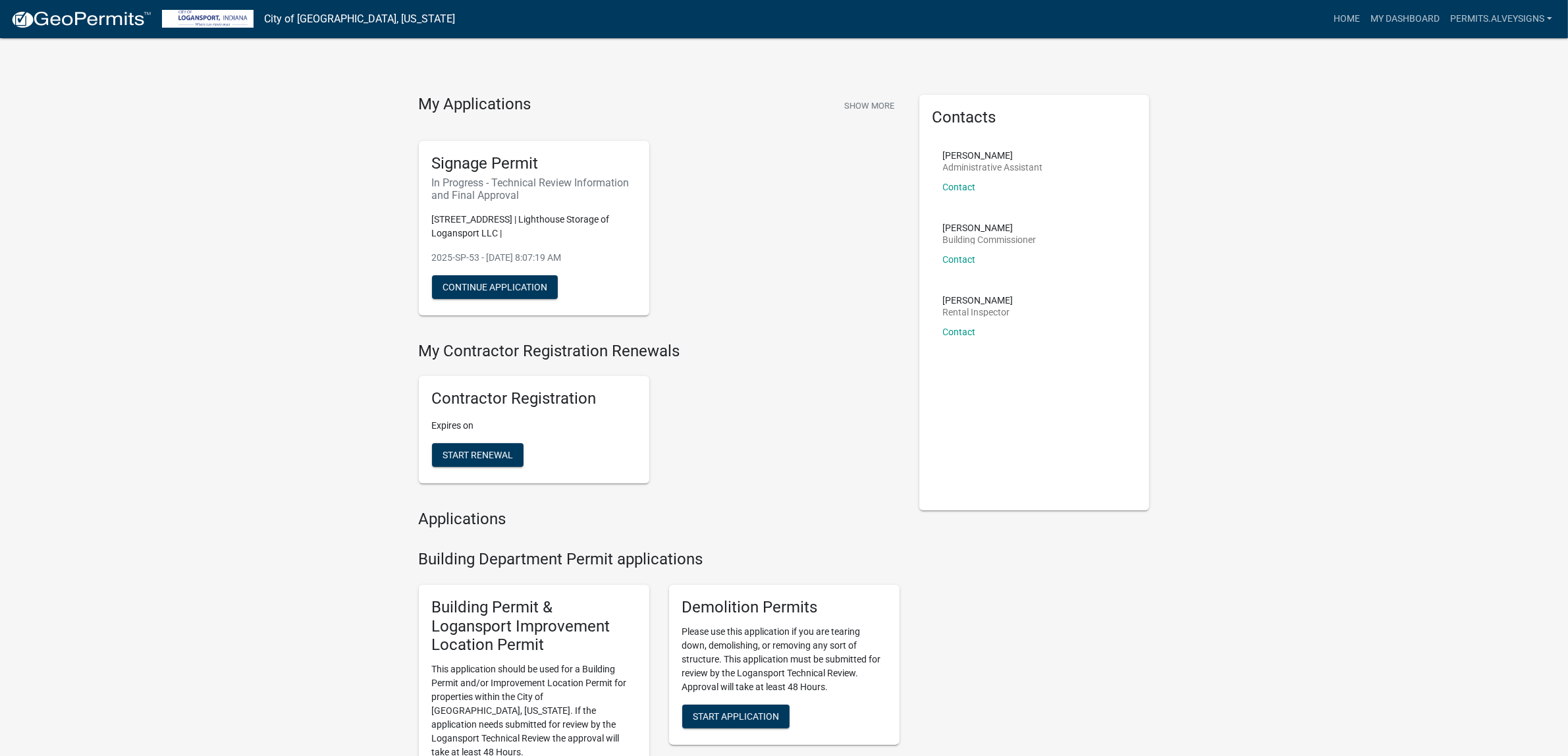
click at [722, 361] on h4 "My Contractor Registration Renewals" at bounding box center [659, 351] width 481 height 19
